Goal: Information Seeking & Learning: Learn about a topic

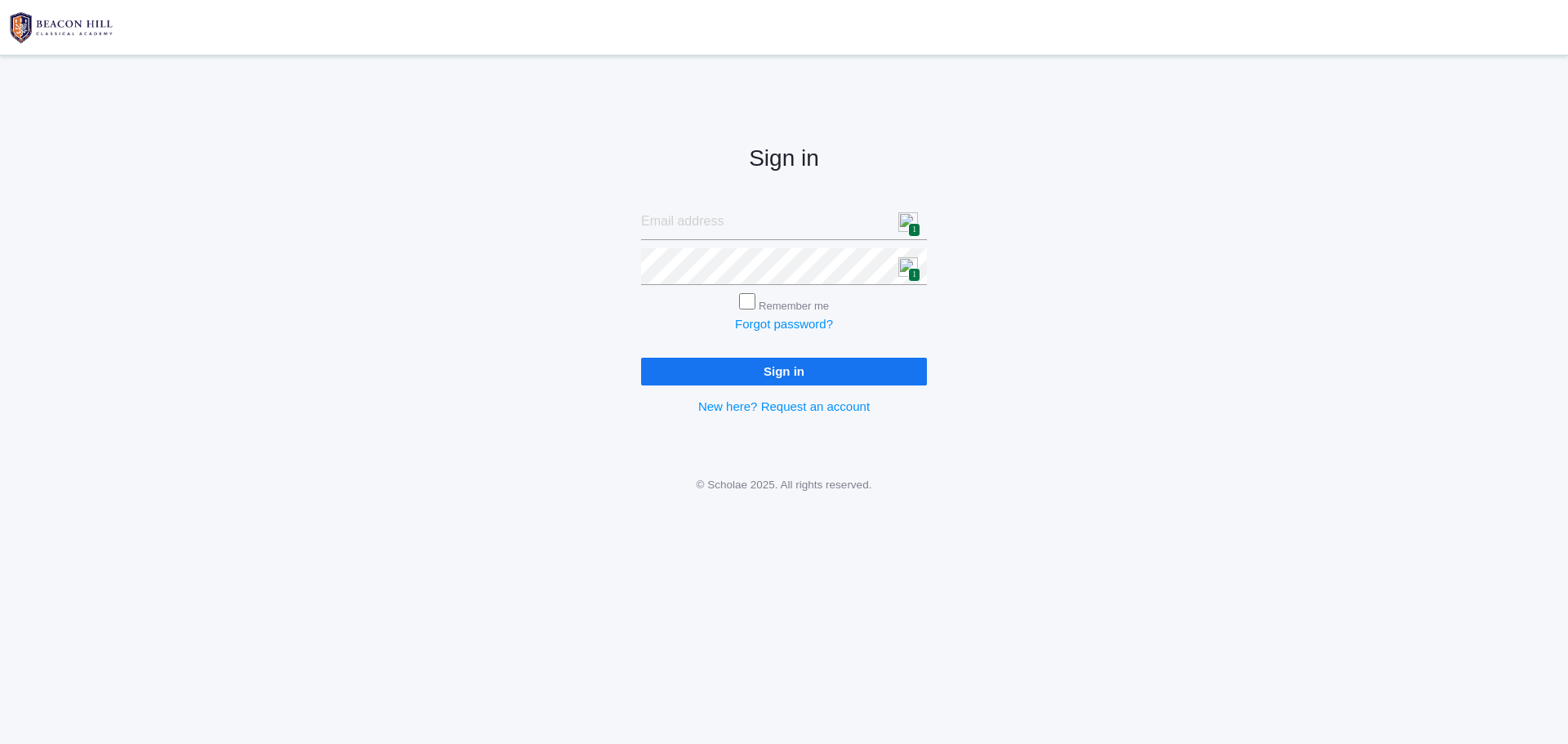
click at [908, 220] on img at bounding box center [908, 222] width 19 height 19
type input "[PERSON_NAME][EMAIL_ADDRESS][PERSON_NAME][DOMAIN_NAME]"
click at [791, 372] on input "Sign in" at bounding box center [784, 372] width 286 height 27
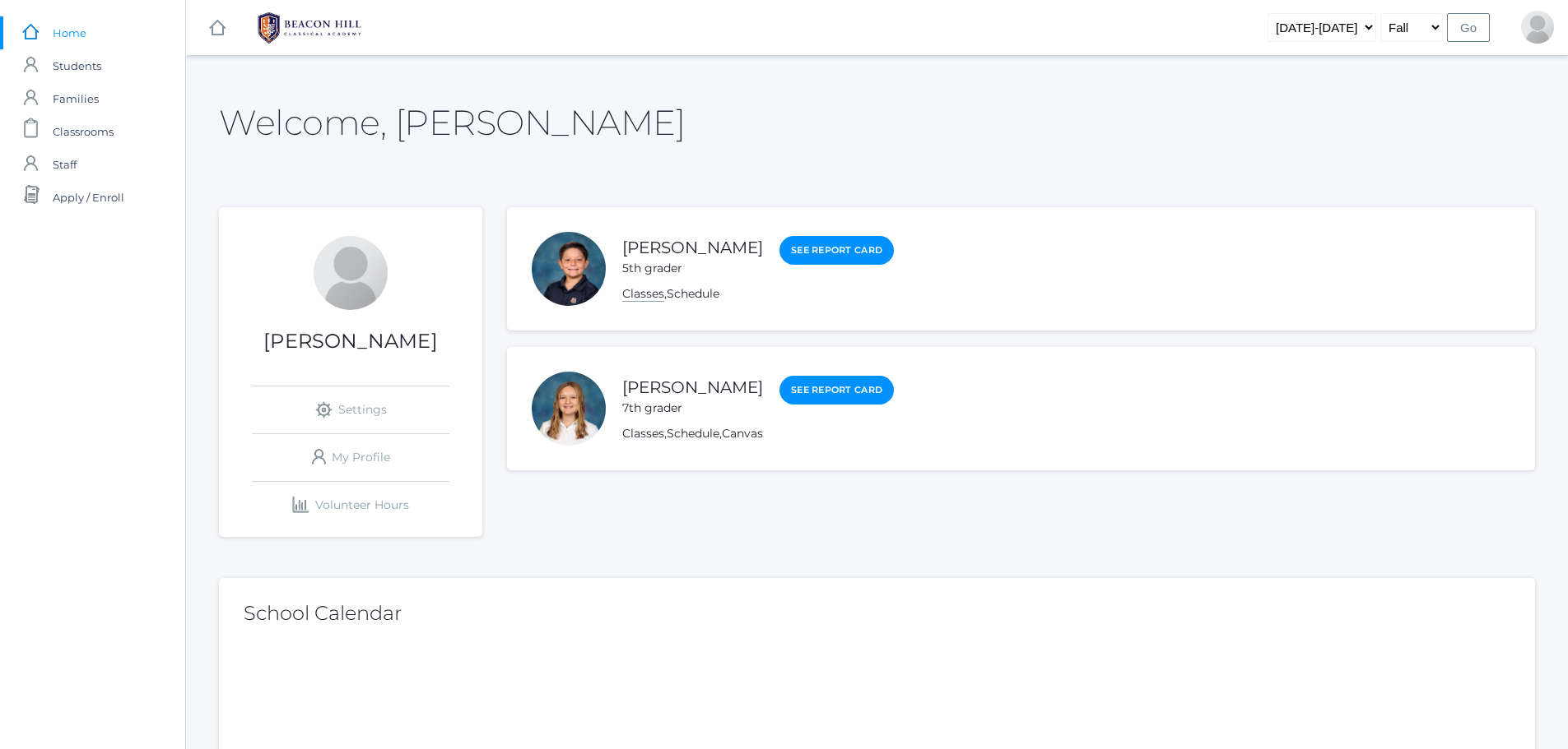
click at [645, 294] on link "Classes" at bounding box center [643, 294] width 42 height 15
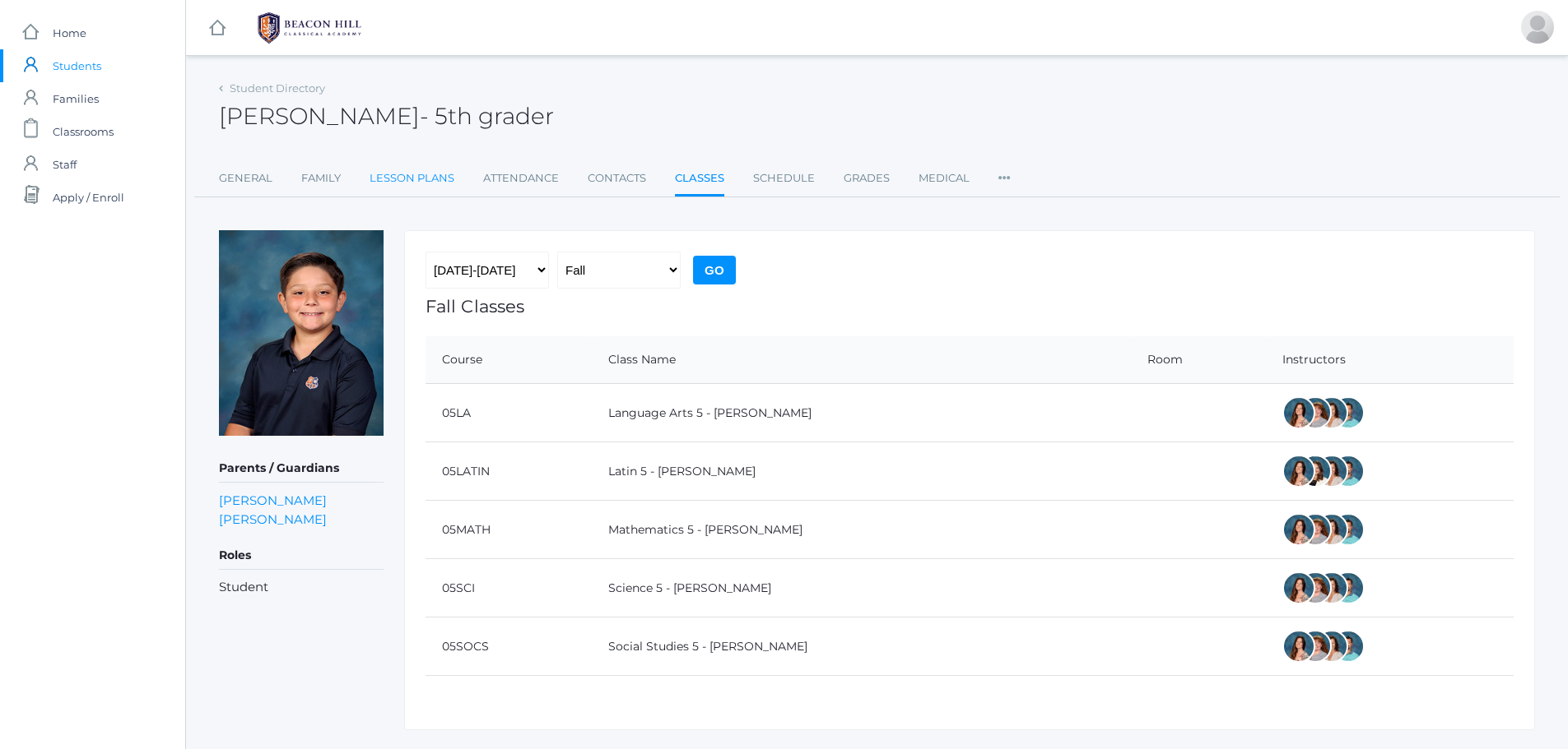
click at [423, 180] on link "Lesson Plans" at bounding box center [412, 178] width 85 height 33
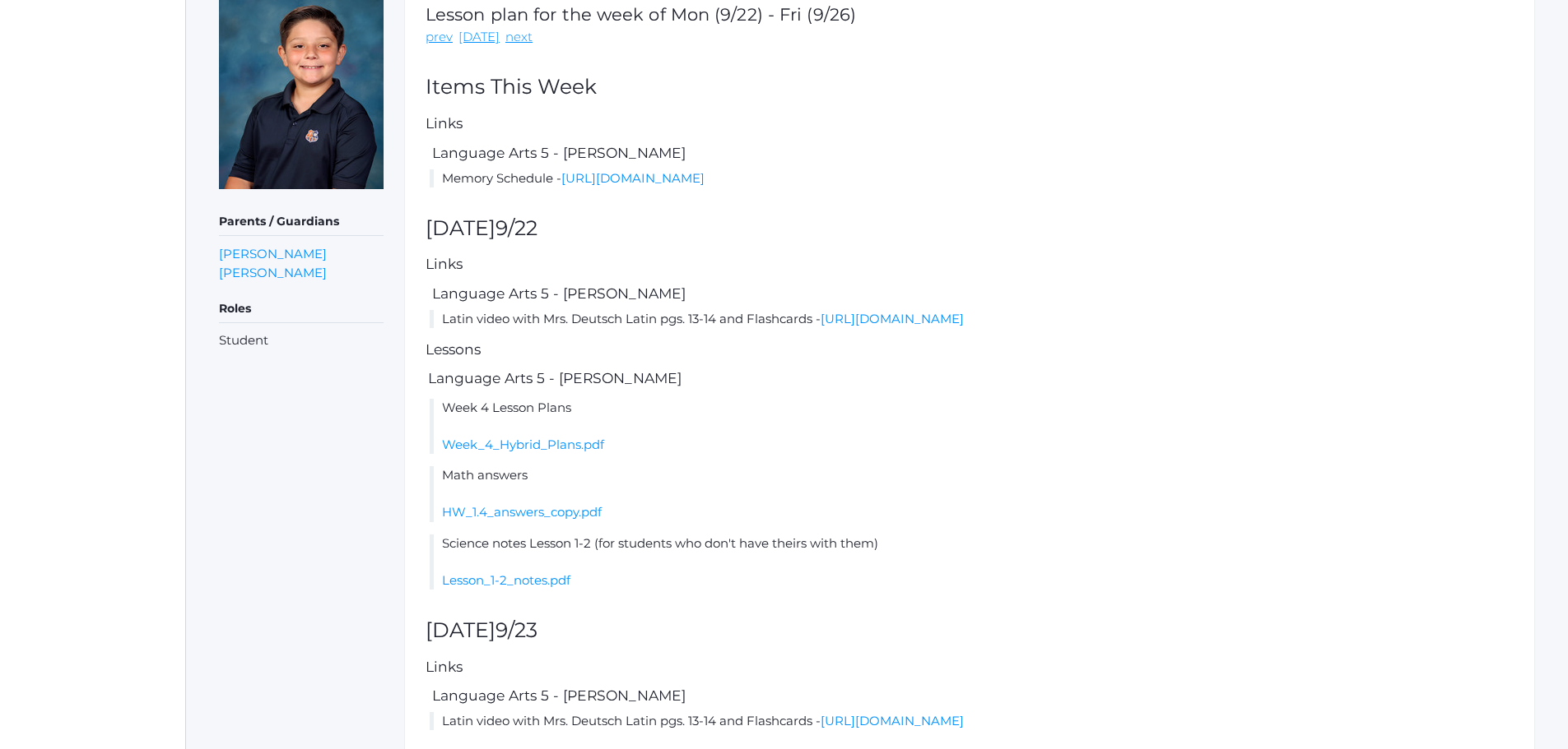
scroll to position [322, 0]
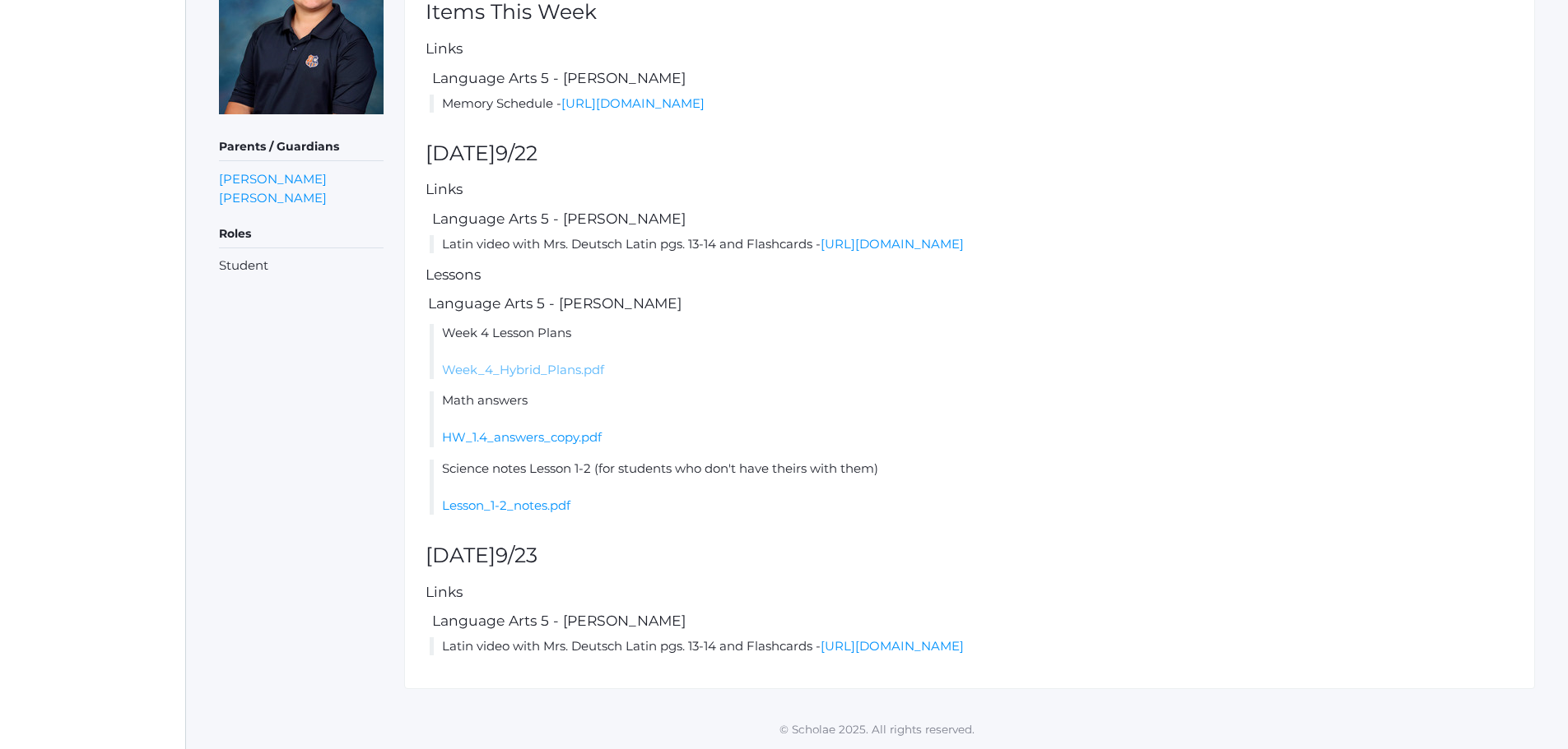
click at [513, 372] on link "Week_4_Hybrid_Plans.pdf" at bounding box center [523, 369] width 162 height 15
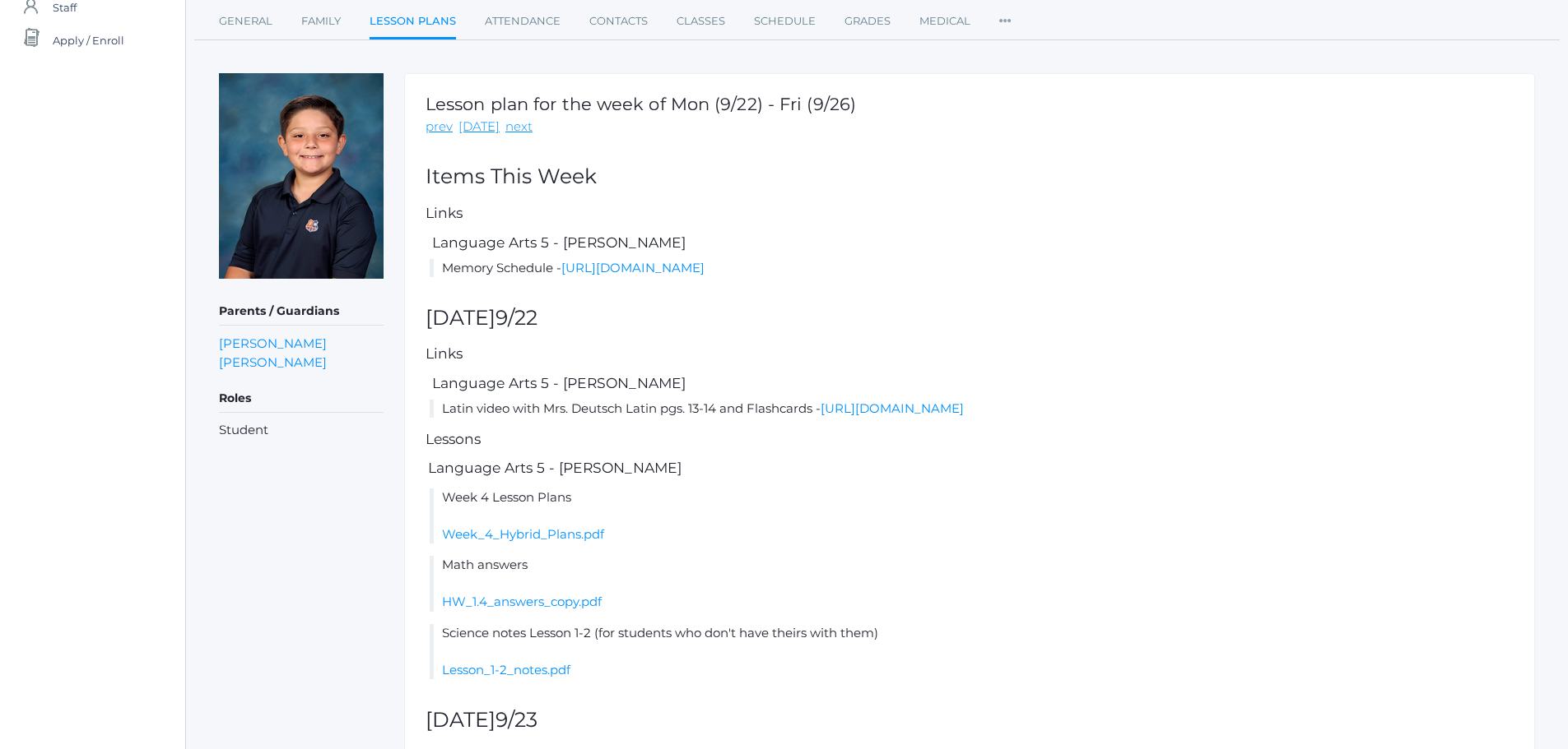
scroll to position [0, 0]
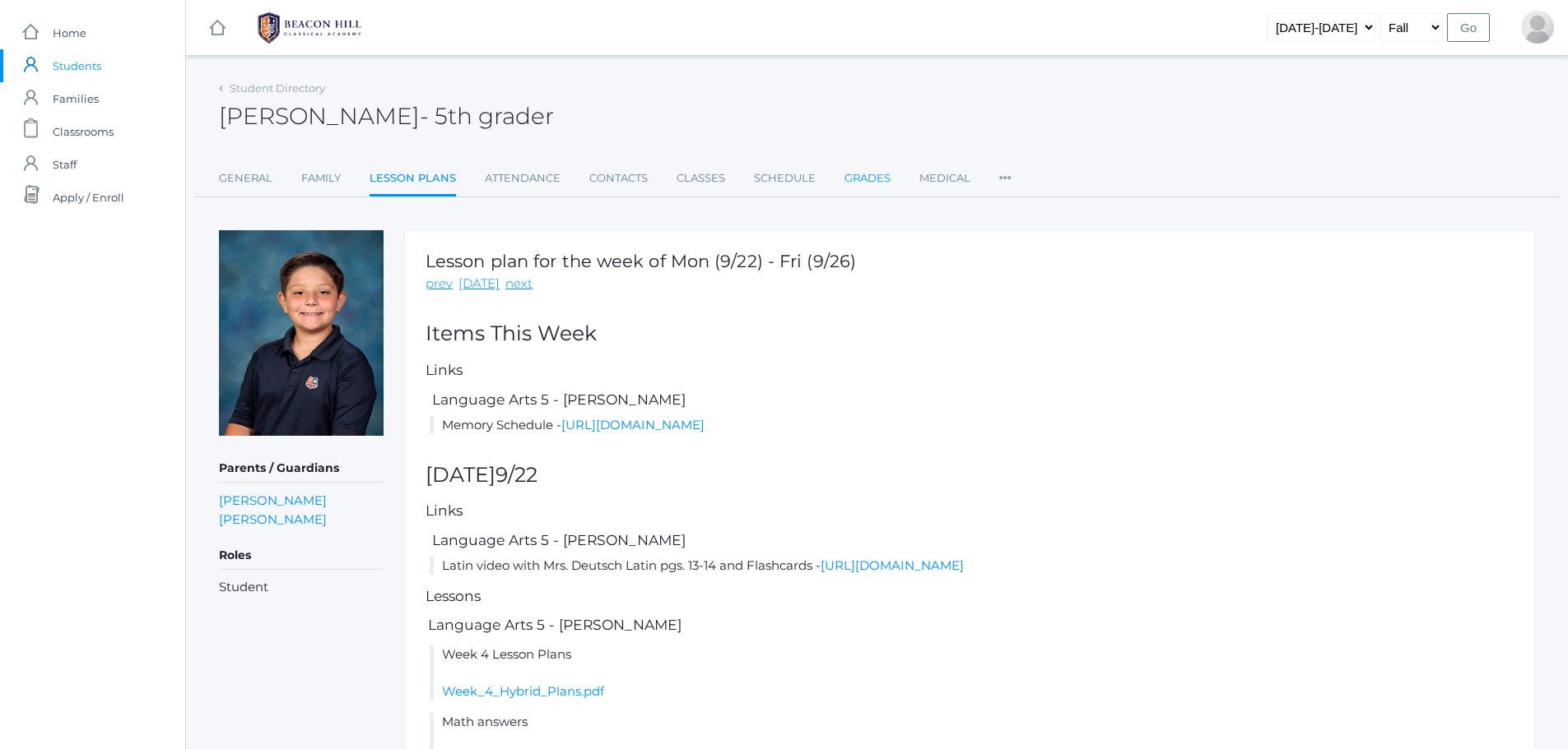
click at [864, 174] on link "Grades" at bounding box center [867, 178] width 46 height 33
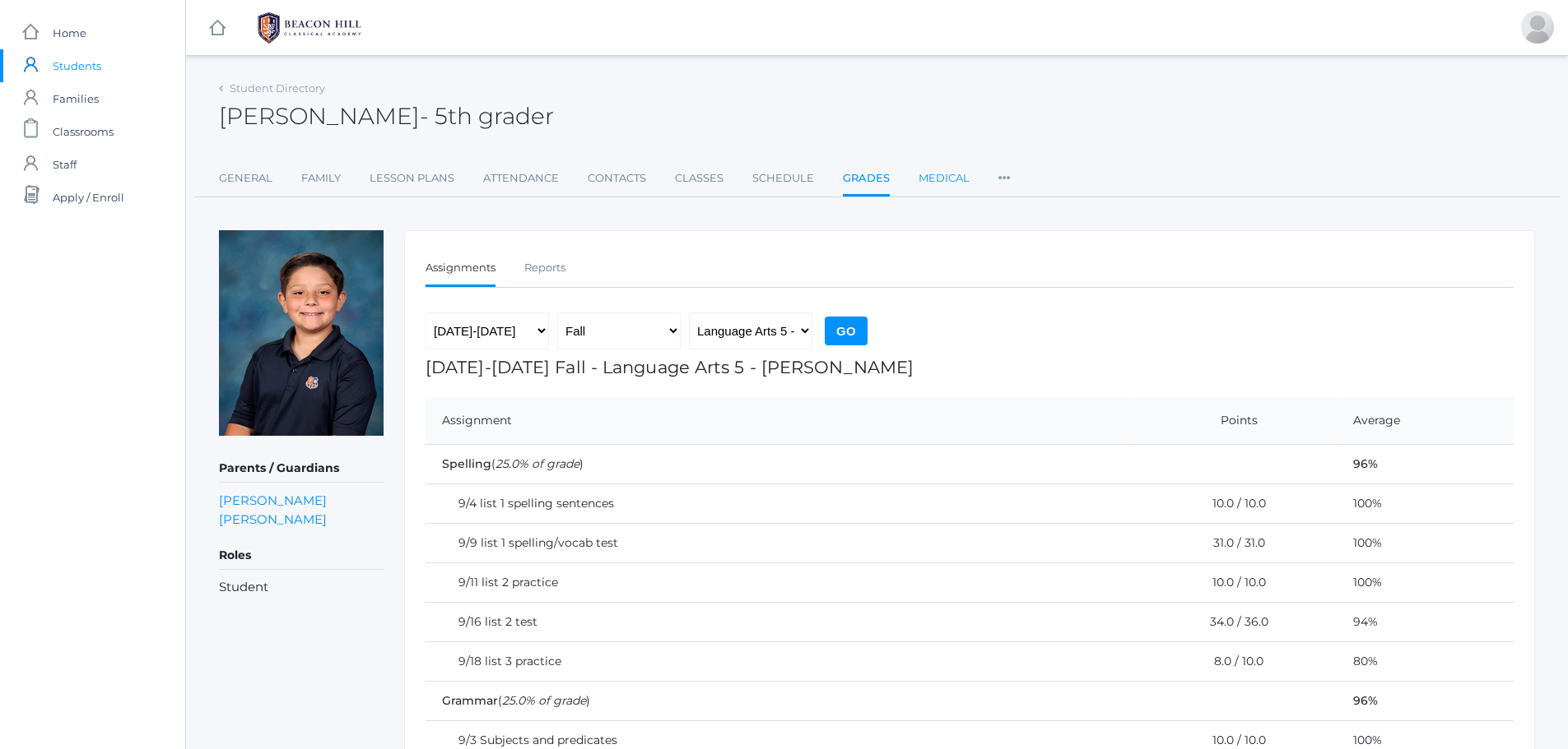
click at [923, 178] on link "Medical" at bounding box center [943, 178] width 51 height 33
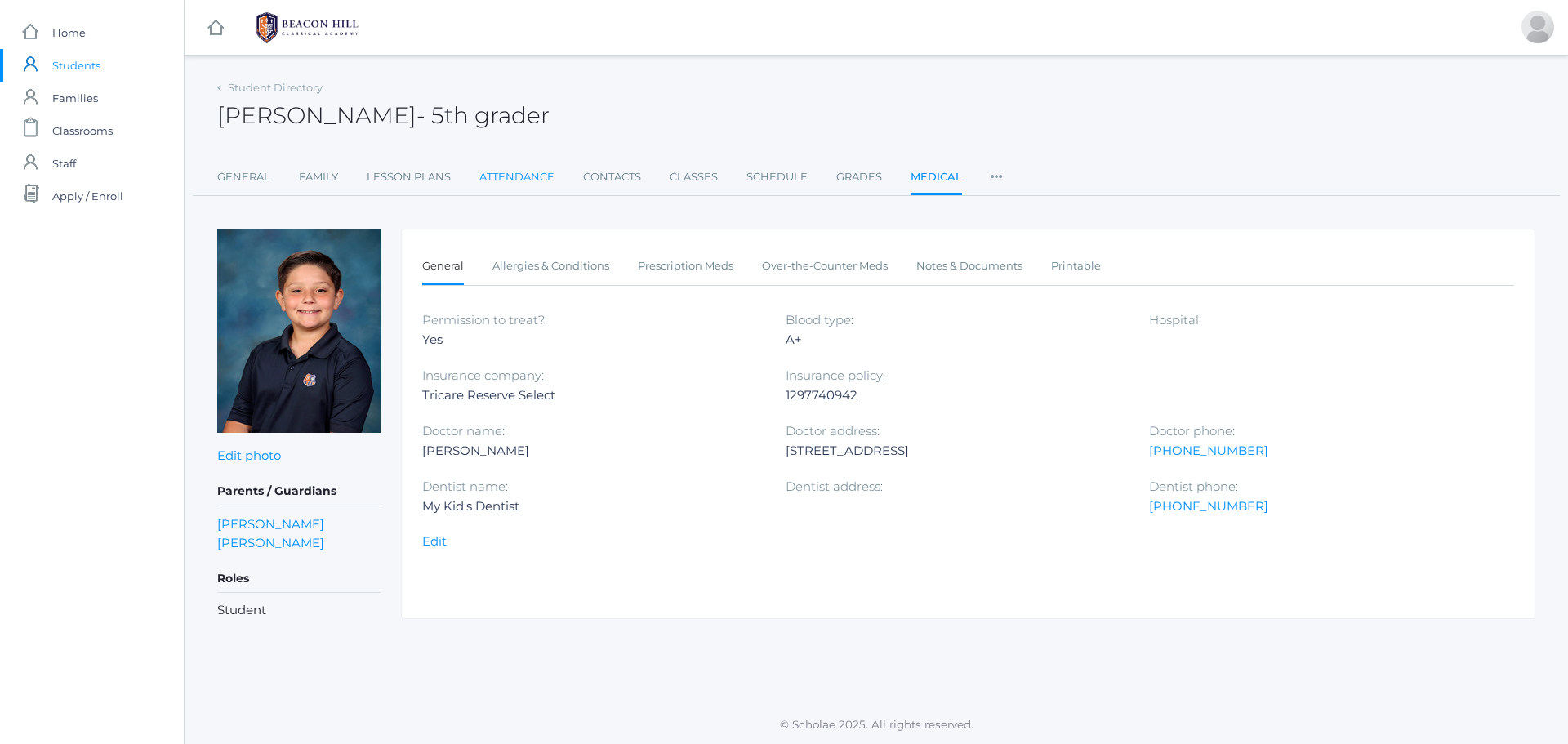
click at [510, 178] on link "Attendance" at bounding box center [517, 177] width 76 height 33
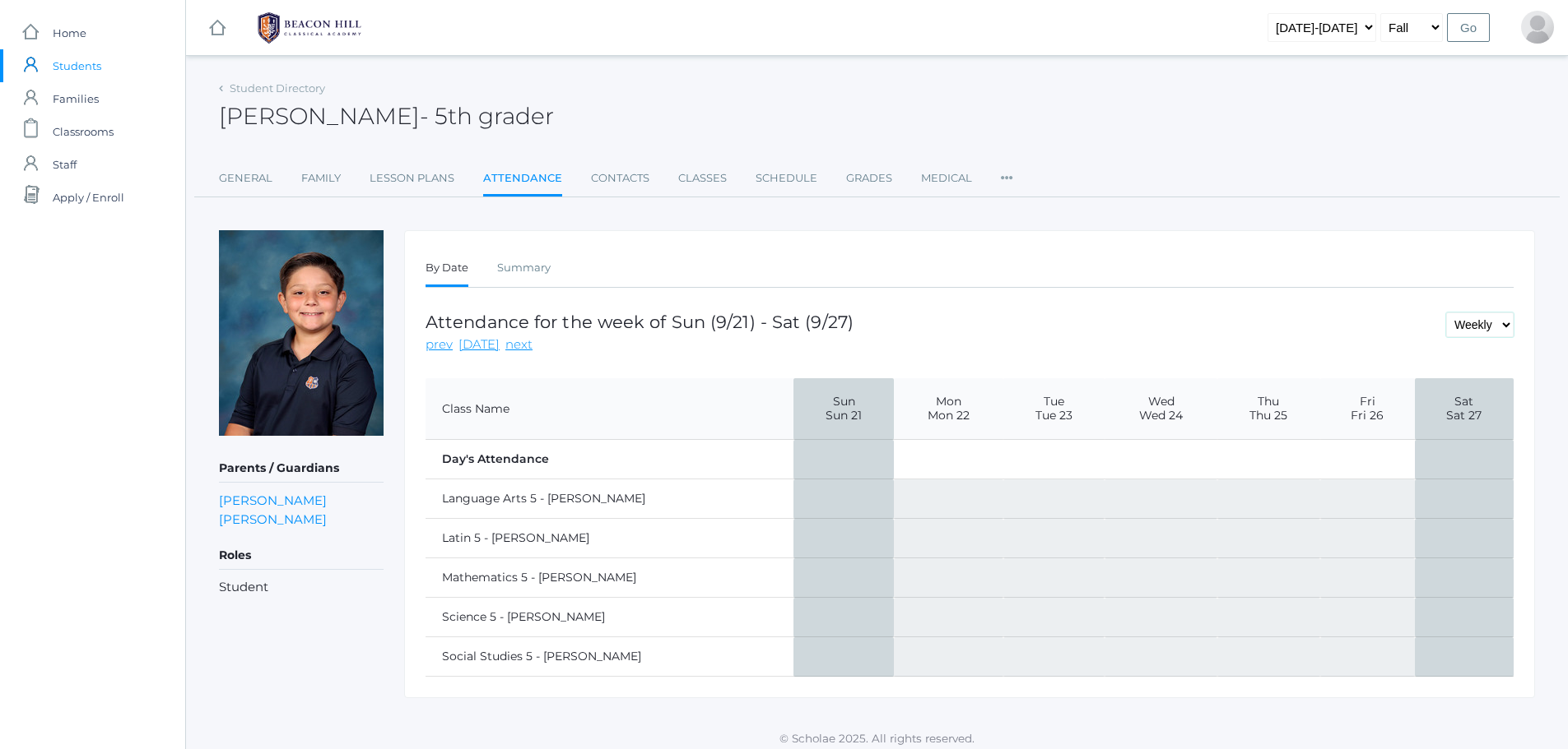
click at [1472, 335] on select "Daily Weekly Monthly" at bounding box center [1479, 325] width 68 height 25
click at [533, 269] on link "Summary" at bounding box center [523, 268] width 53 height 33
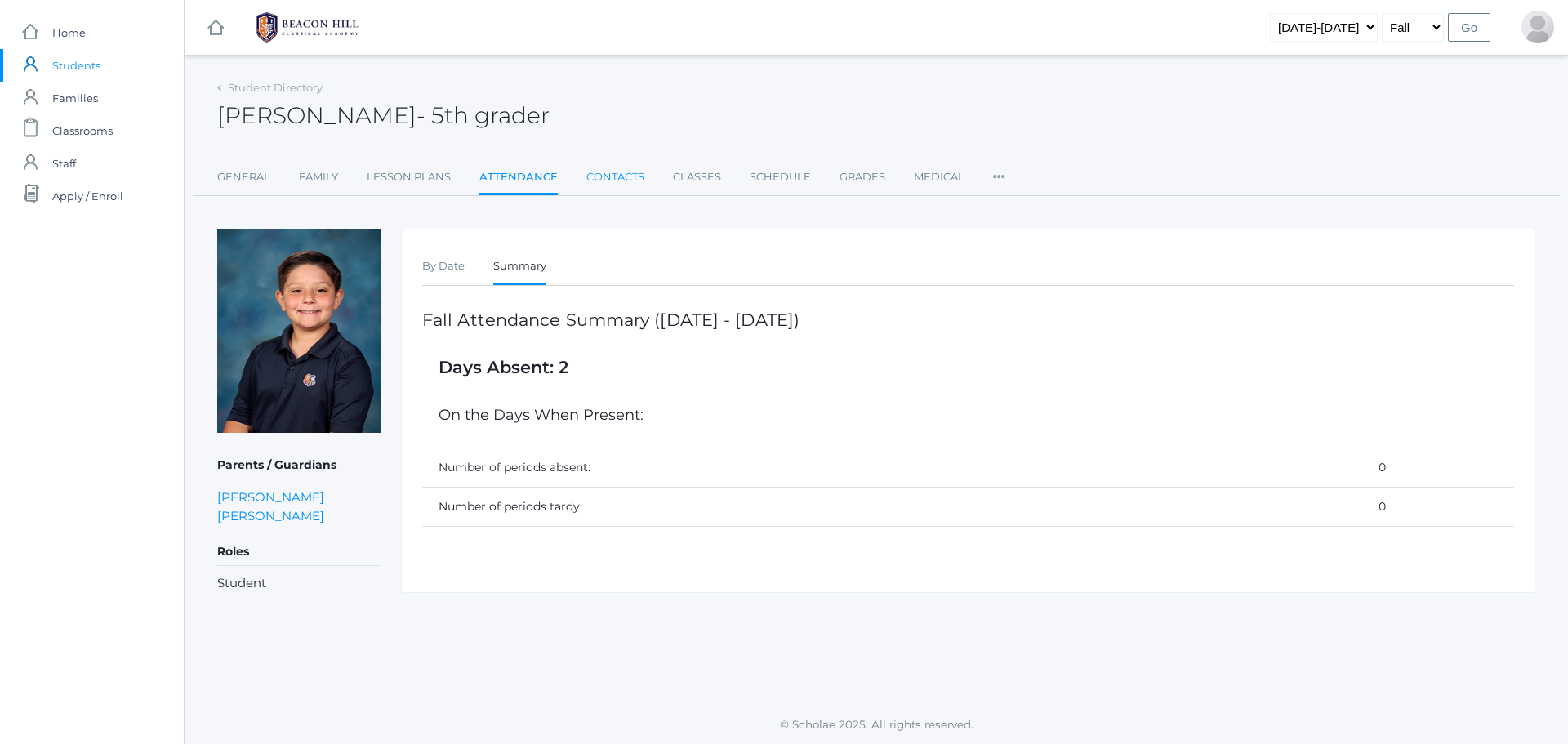
click at [616, 177] on link "Contacts" at bounding box center [616, 177] width 58 height 33
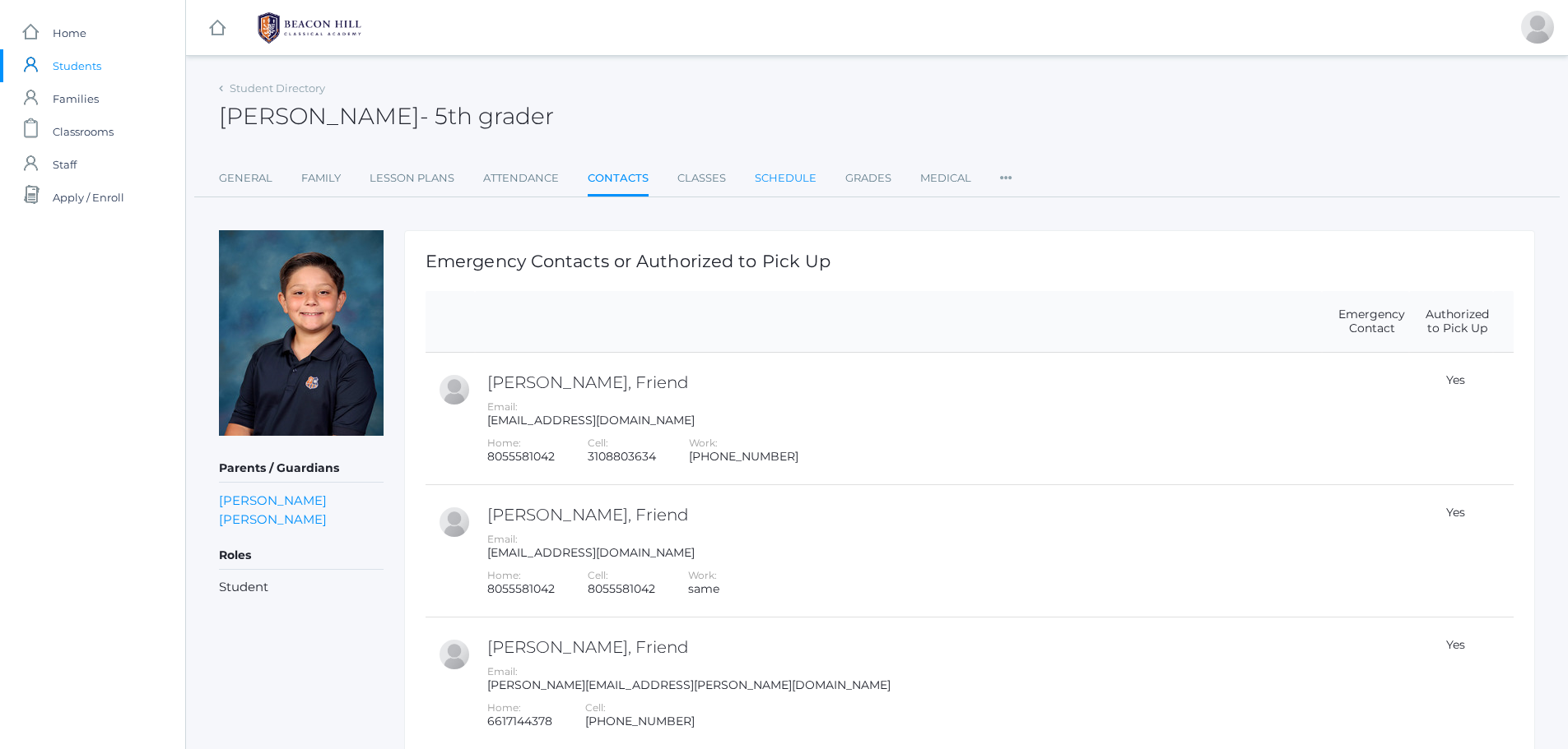
click at [782, 175] on link "Schedule" at bounding box center [785, 178] width 62 height 33
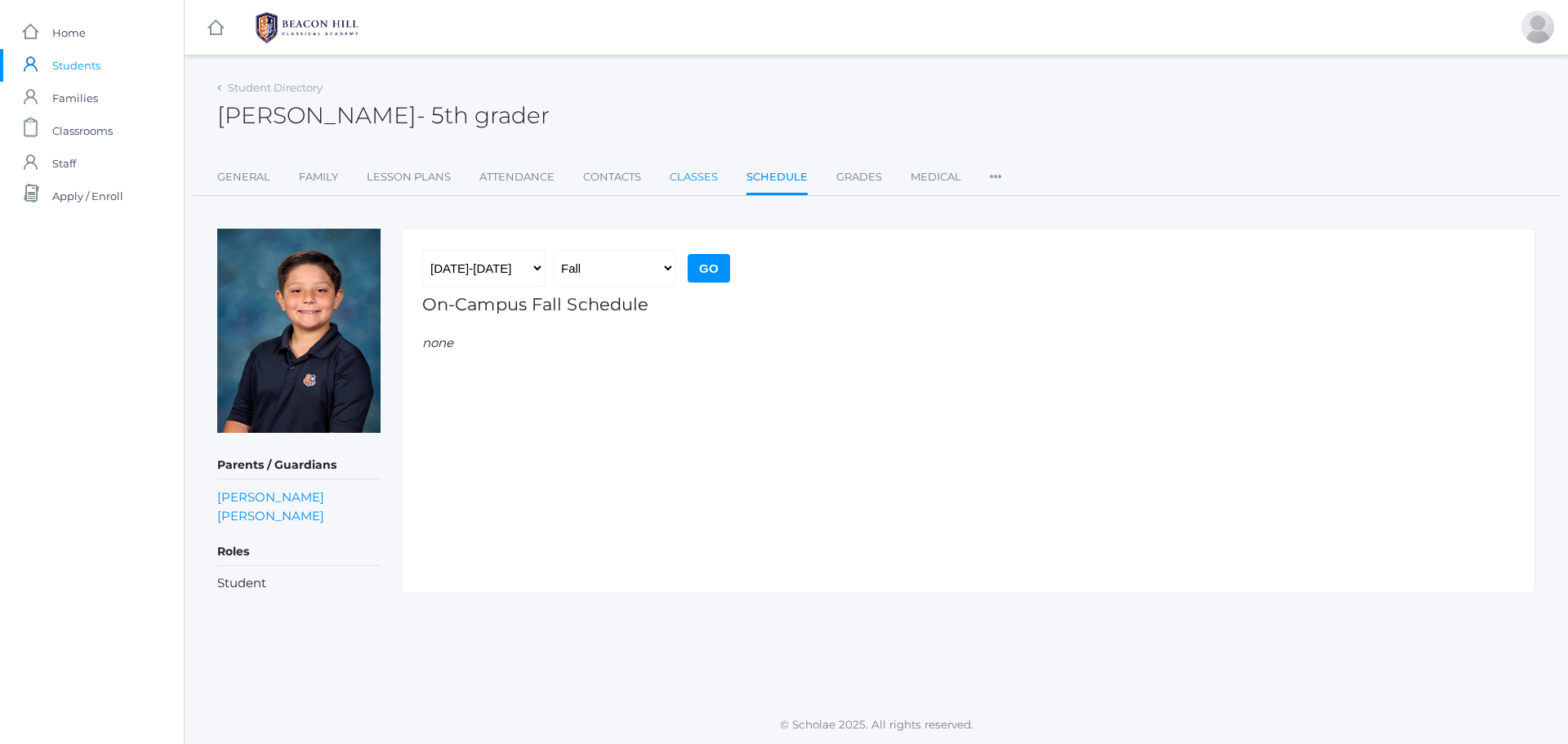
click at [689, 181] on link "Classes" at bounding box center [694, 177] width 48 height 33
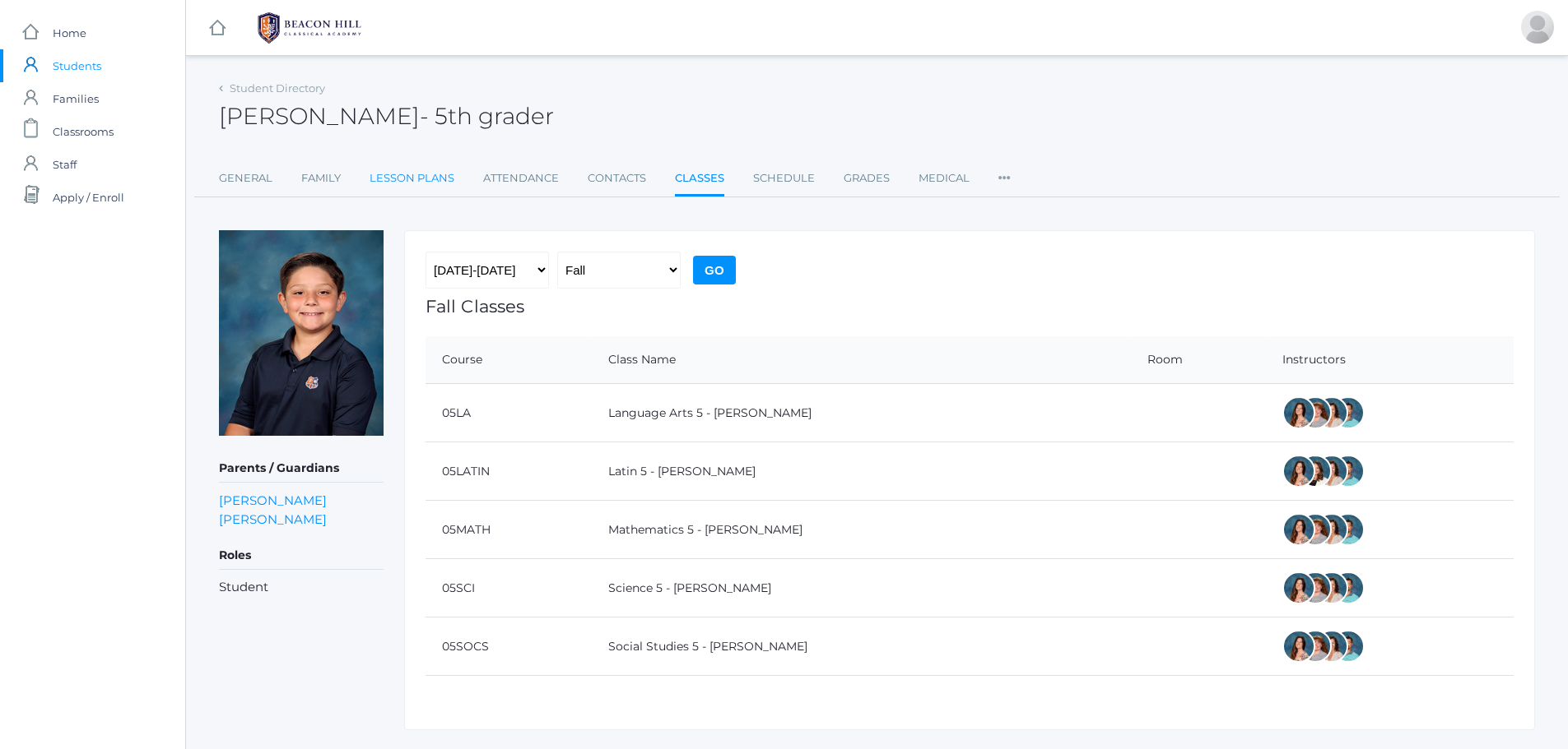
click at [426, 178] on link "Lesson Plans" at bounding box center [412, 178] width 85 height 33
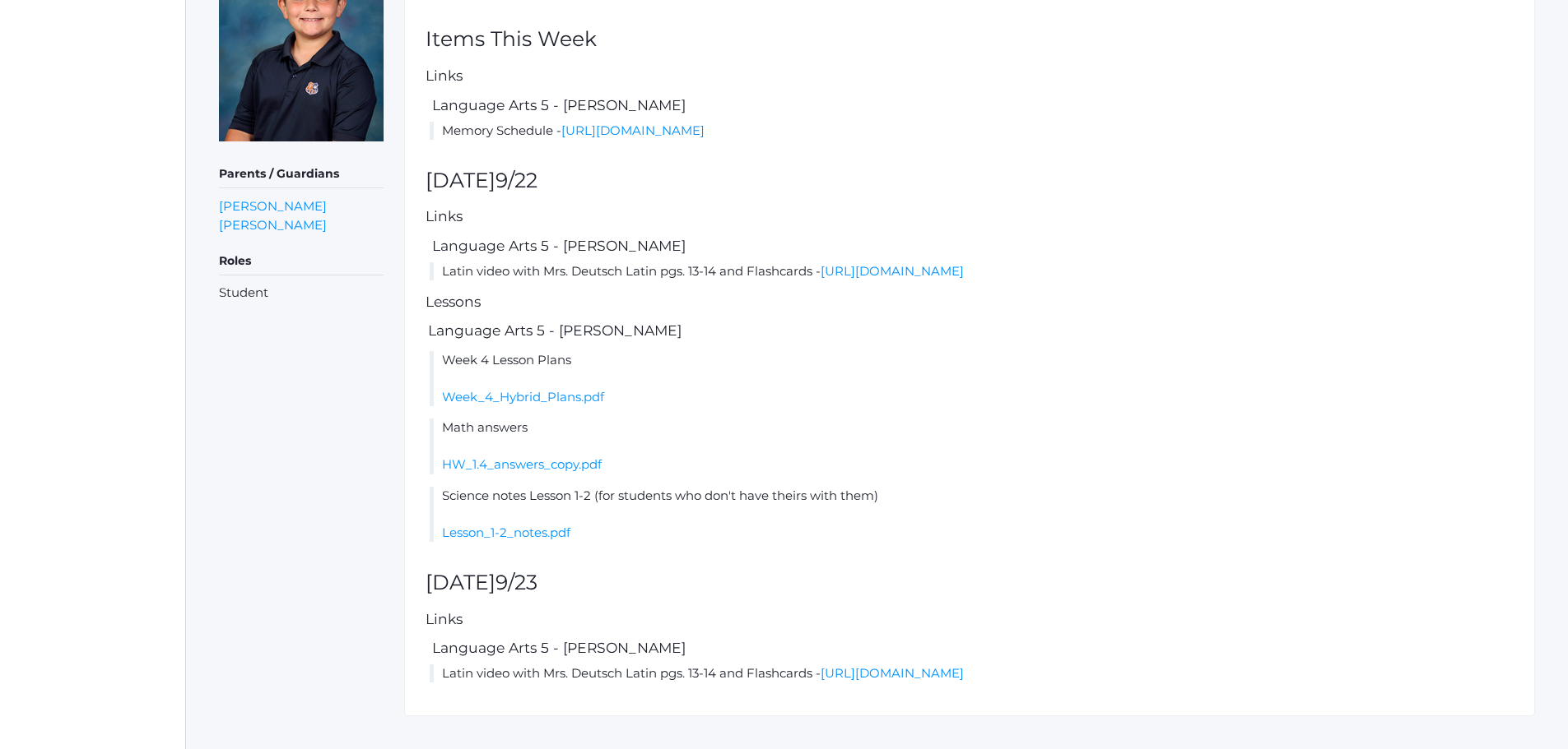
scroll to position [322, 0]
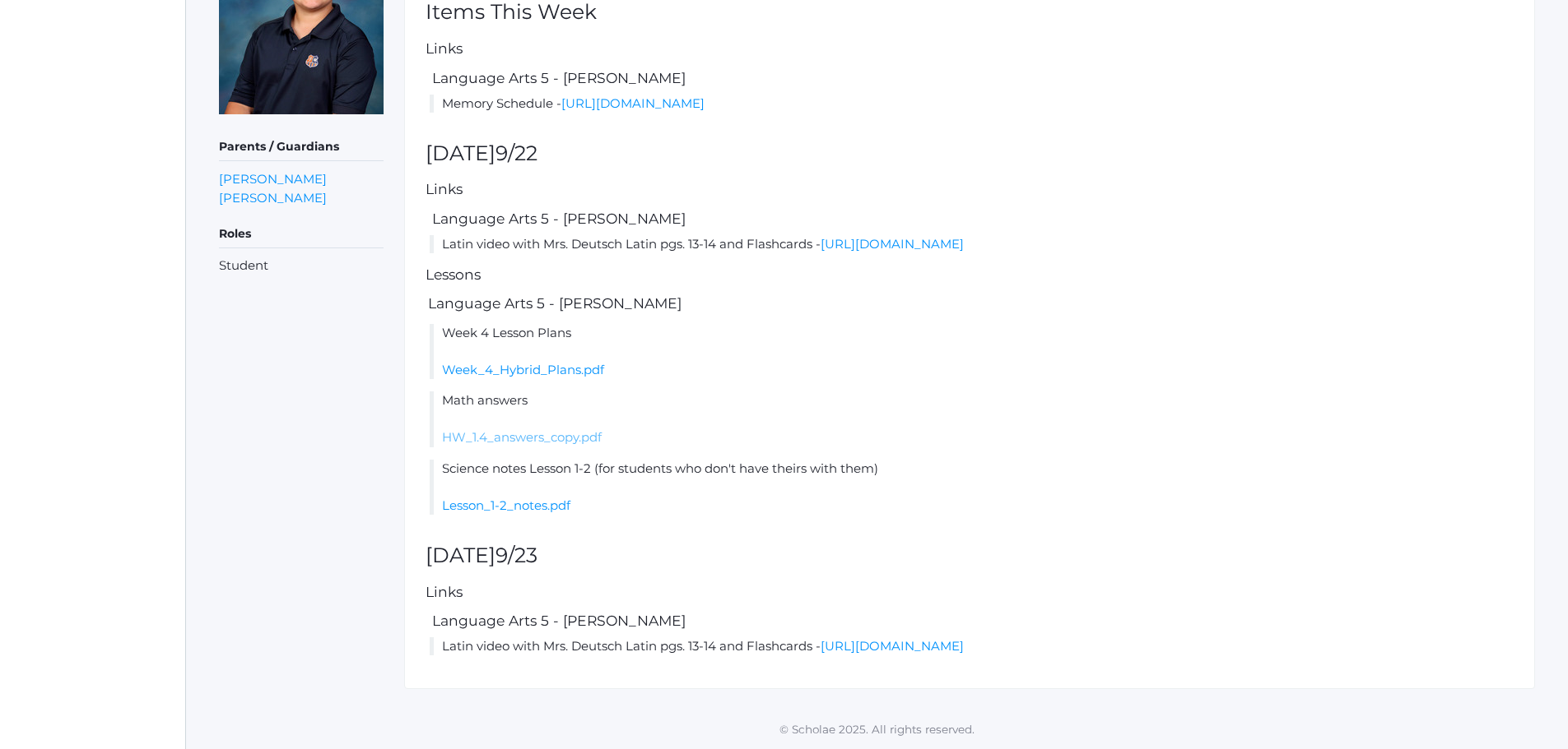
click at [497, 435] on link "HW_1.4_answers_copy.pdf" at bounding box center [522, 437] width 160 height 15
click at [497, 508] on link "Lesson_1-2_notes.pdf" at bounding box center [505, 505] width 128 height 15
